Goal: Find specific page/section: Find specific page/section

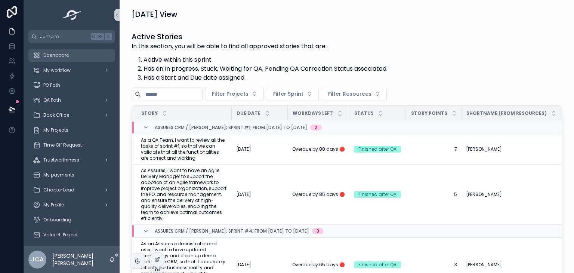
click at [80, 57] on div "Dashboard" at bounding box center [72, 55] width 78 height 12
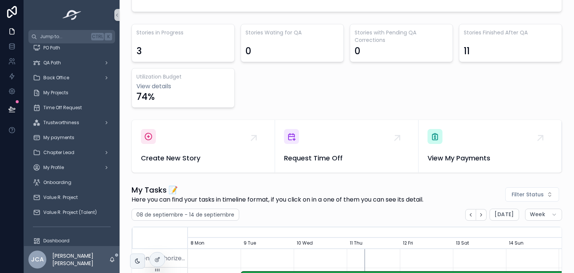
scroll to position [203, 0]
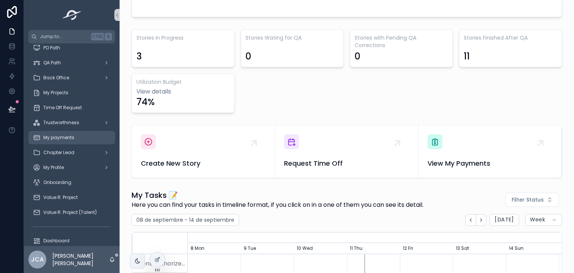
click at [75, 131] on link "My payments" at bounding box center [71, 137] width 87 height 13
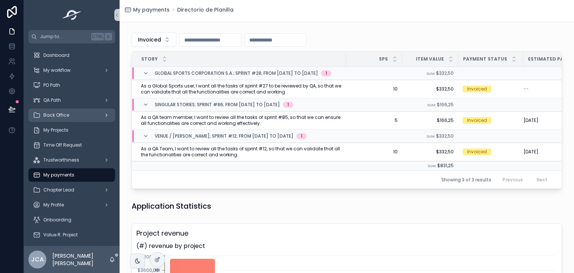
click at [101, 115] on div "scrollable content" at bounding box center [106, 115] width 10 height 12
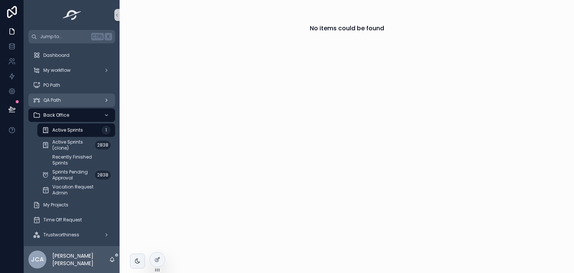
click at [93, 96] on div "QA Path" at bounding box center [72, 100] width 78 height 12
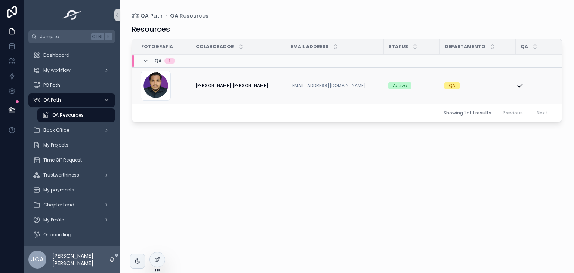
click at [263, 94] on td "[PERSON_NAME] [PERSON_NAME] [PERSON_NAME]" at bounding box center [238, 86] width 95 height 36
click at [224, 86] on span "[PERSON_NAME] [PERSON_NAME]" at bounding box center [231, 86] width 73 height 6
